Goal: Find specific page/section: Find specific page/section

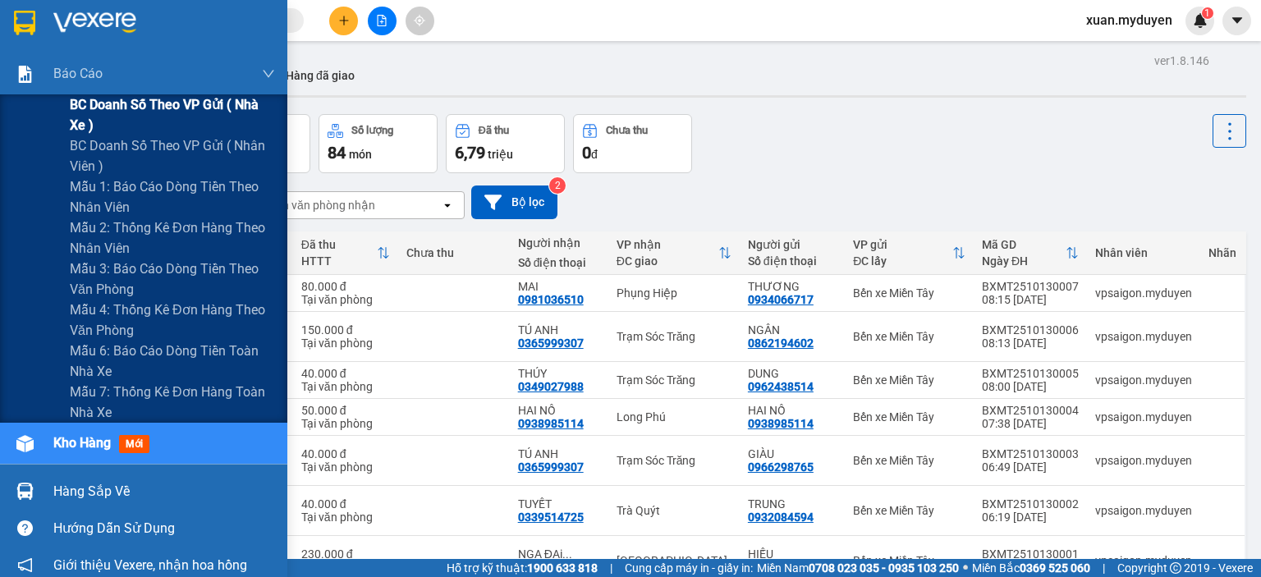
click at [135, 101] on span "BC doanh số theo VP gửi ( nhà xe )" at bounding box center [172, 114] width 205 height 41
